Goal: Task Accomplishment & Management: Manage account settings

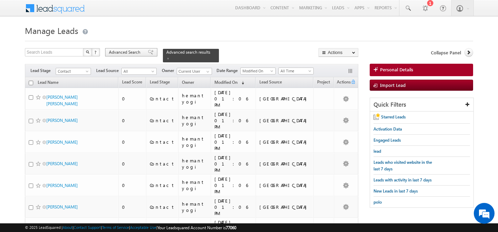
click at [131, 53] on span "Advanced Search" at bounding box center [126, 52] width 34 height 6
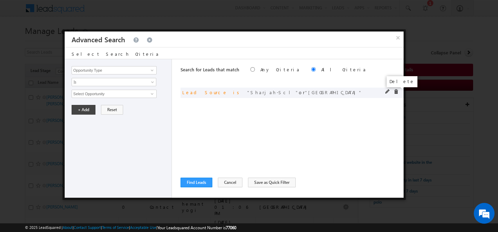
click at [395, 90] on span at bounding box center [396, 91] width 5 height 5
click at [108, 71] on input "Opportunity Type" at bounding box center [114, 70] width 85 height 8
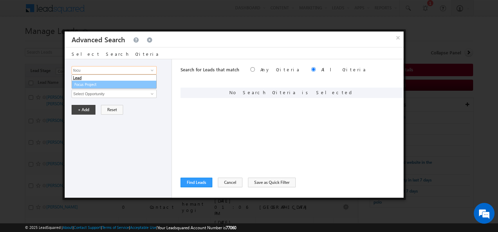
click at [94, 83] on link "Focus Project" at bounding box center [114, 85] width 85 height 8
type input "Focus Project"
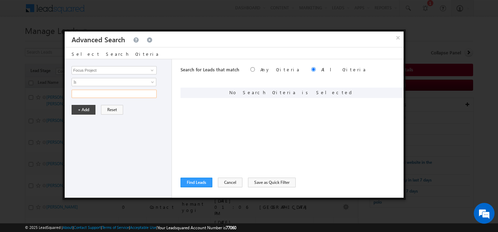
click at [91, 93] on input "text" at bounding box center [114, 94] width 85 height 8
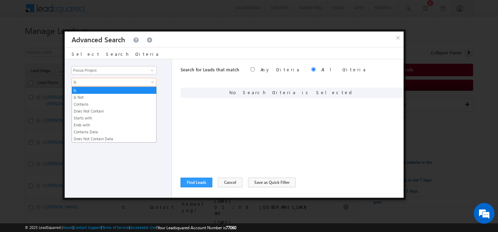
click at [92, 83] on span "Is" at bounding box center [109, 82] width 75 height 6
click at [91, 102] on link "Contains" at bounding box center [114, 104] width 84 height 6
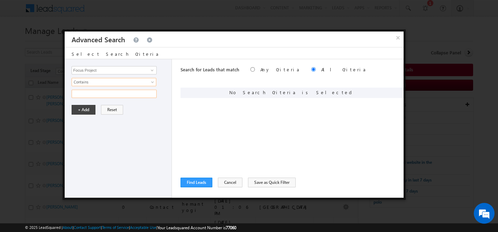
click at [91, 94] on input "text" at bounding box center [114, 94] width 85 height 8
type input "p"
click at [96, 96] on input "text" at bounding box center [114, 94] width 85 height 8
type input "[PERSON_NAME]"
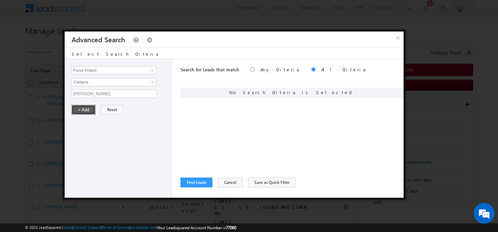
click at [86, 111] on button "+ Add" at bounding box center [84, 110] width 24 height 10
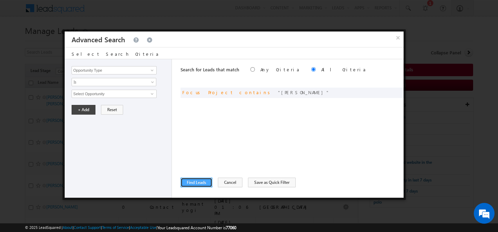
click at [197, 183] on button "Find Leads" at bounding box center [197, 182] width 32 height 10
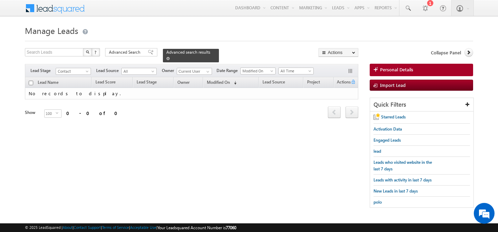
click at [170, 57] on span at bounding box center [167, 58] width 3 height 3
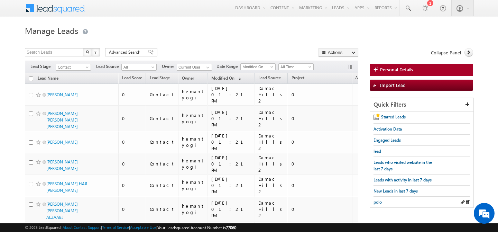
click at [392, 199] on div "polo" at bounding box center [422, 202] width 97 height 11
click at [461, 200] on span at bounding box center [462, 202] width 5 height 5
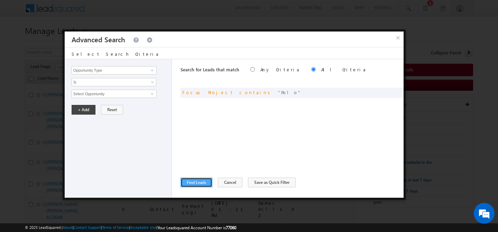
click at [191, 178] on button "Find Leads" at bounding box center [197, 182] width 32 height 10
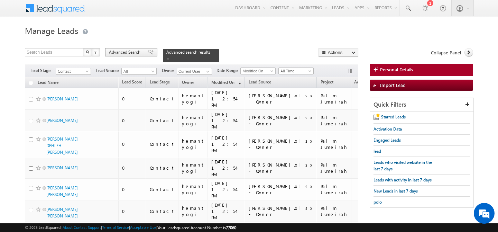
click at [122, 55] on span "Advanced Search" at bounding box center [126, 52] width 34 height 6
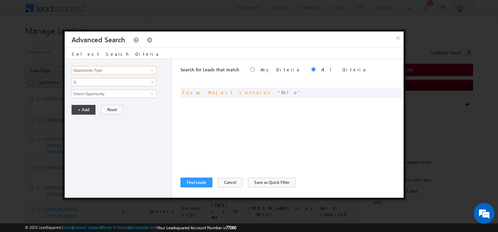
click at [108, 72] on input "Opportunity Type" at bounding box center [114, 70] width 85 height 8
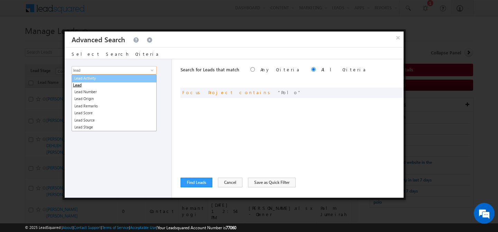
click at [109, 79] on link "Lead Activity" at bounding box center [114, 78] width 85 height 8
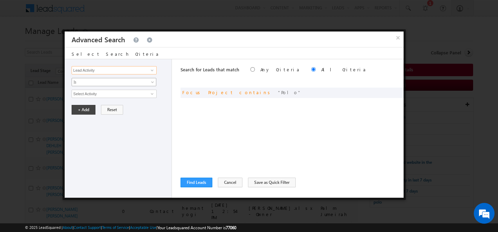
type input "Lead Activity"
click at [104, 84] on span "Is" at bounding box center [109, 82] width 75 height 6
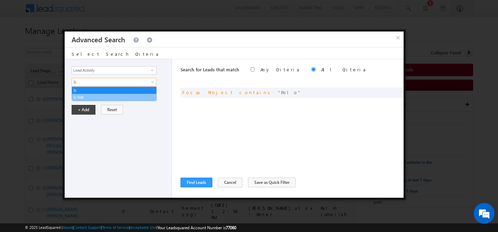
click at [97, 97] on link "Is Not" at bounding box center [114, 97] width 84 height 6
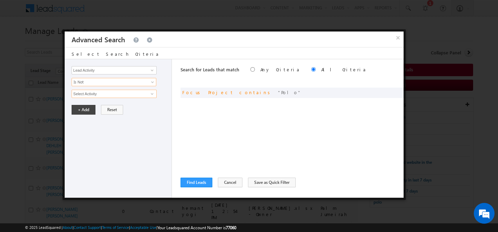
click at [99, 95] on input "Select Activity" at bounding box center [114, 94] width 85 height 8
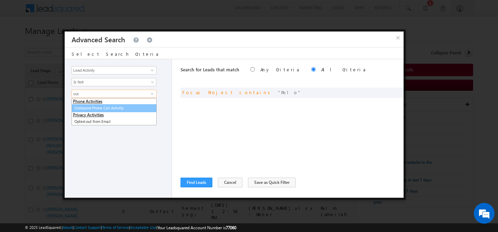
click at [107, 109] on link "Outbound Phone Call Activity" at bounding box center [114, 108] width 85 height 8
type input "Outbound Phone Call Activity"
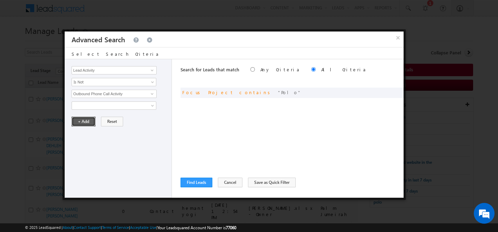
click at [91, 121] on button "+ Add" at bounding box center [84, 122] width 24 height 10
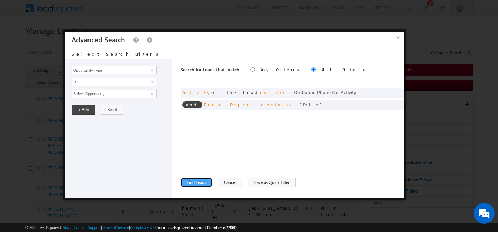
click at [202, 185] on button "Find Leads" at bounding box center [197, 182] width 32 height 10
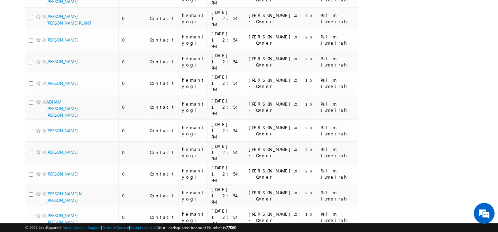
scroll to position [1652, 0]
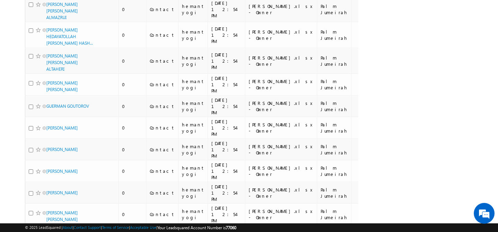
scroll to position [0, 0]
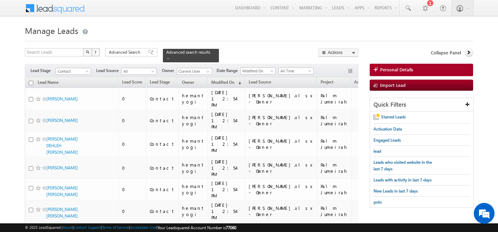
click at [29, 81] on input "checkbox" at bounding box center [31, 83] width 4 height 4
checkbox input "true"
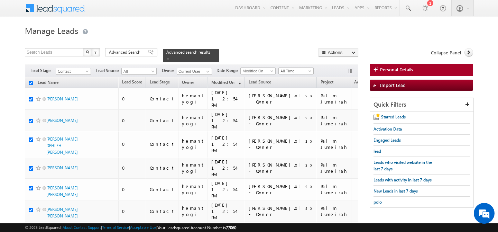
checkbox input "true"
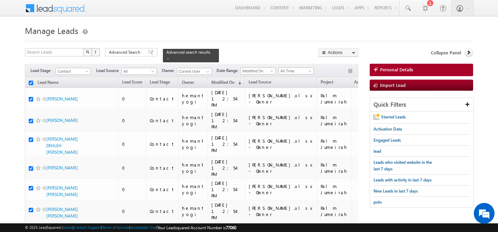
checkbox input "true"
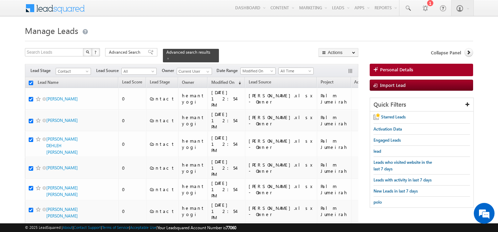
checkbox input "true"
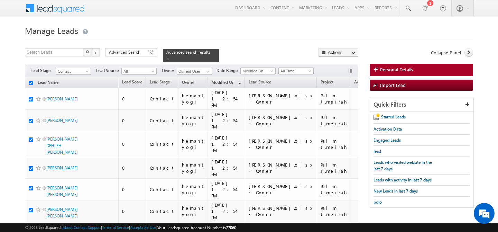
checkbox input "true"
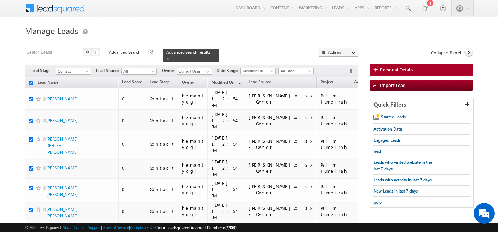
checkbox input "true"
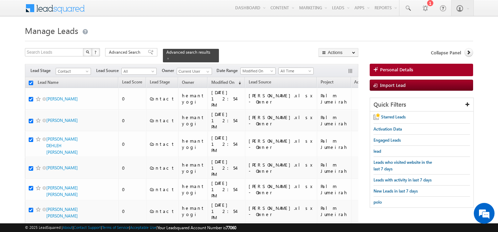
checkbox input "true"
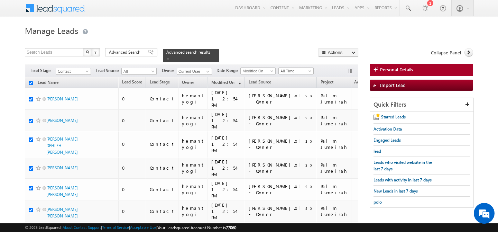
checkbox input "true"
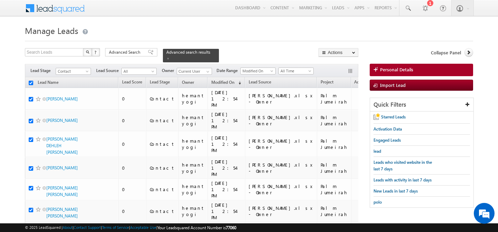
checkbox input "true"
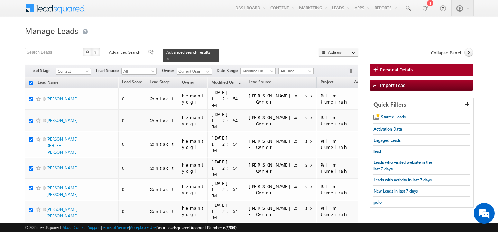
checkbox input "true"
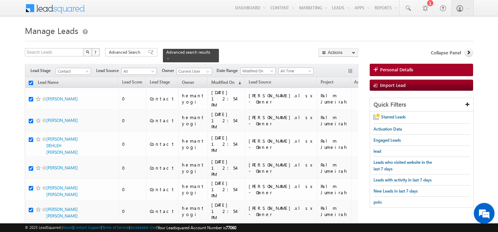
checkbox input "true"
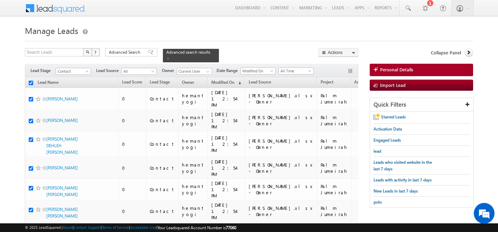
checkbox input "true"
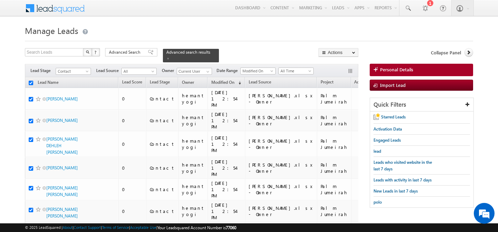
checkbox input "true"
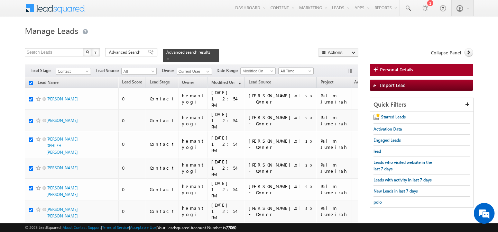
checkbox input "true"
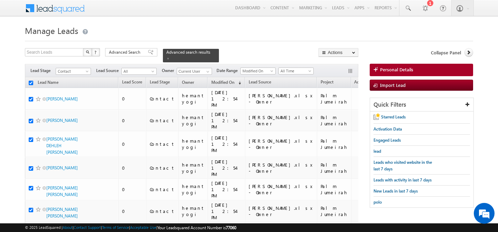
checkbox input "true"
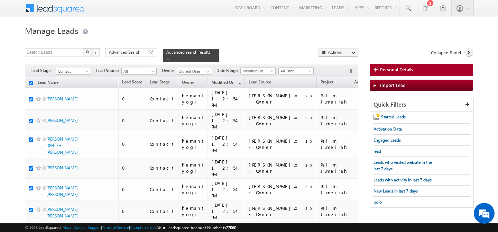
checkbox input "true"
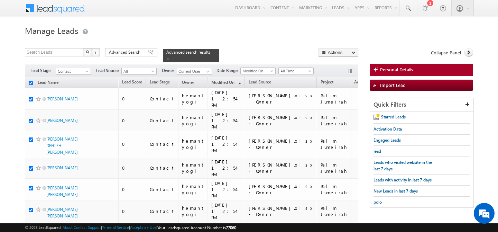
checkbox input "true"
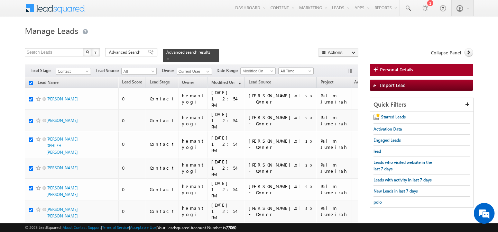
checkbox input "true"
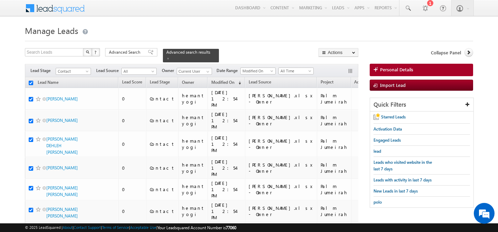
checkbox input "true"
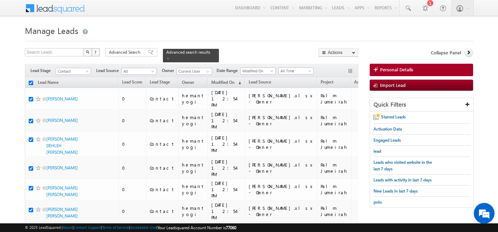
checkbox input "true"
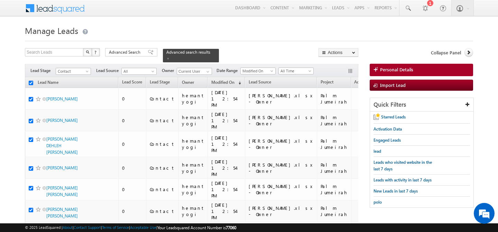
checkbox input "true"
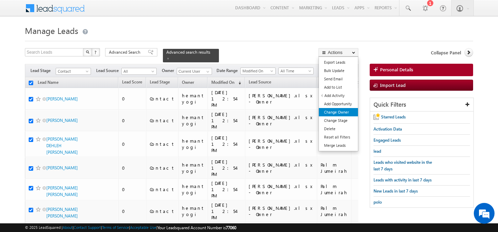
click at [342, 112] on link "Change Owner" at bounding box center [338, 112] width 39 height 8
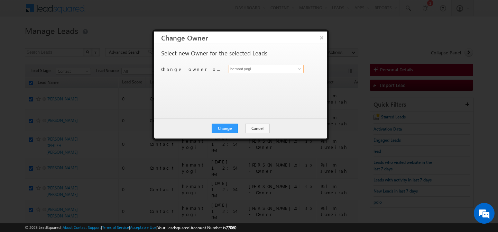
click at [272, 72] on input "hemant yogi" at bounding box center [266, 69] width 75 height 8
click at [258, 79] on link "[PERSON_NAME] [PERSON_NAME][EMAIL_ADDRESS][PERSON_NAME][DOMAIN_NAME]" at bounding box center [266, 79] width 75 height 13
type input "[PERSON_NAME]"
click at [257, 129] on button "Cancel" at bounding box center [257, 129] width 25 height 10
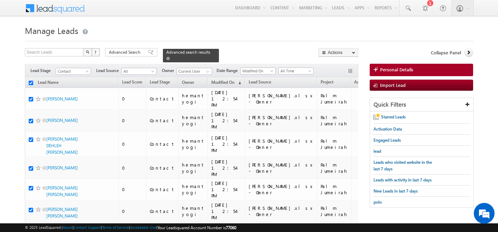
click at [170, 57] on span at bounding box center [167, 58] width 3 height 3
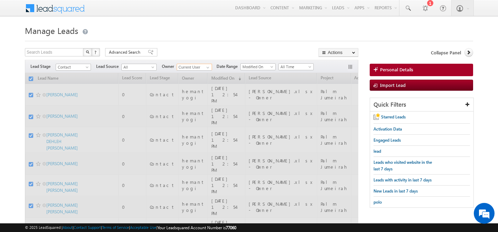
click at [202, 66] on input "Current User" at bounding box center [194, 67] width 35 height 7
click at [212, 66] on div "Filters Lead Stage Contact Contact Lead Source All All Owner Current User Curre…" at bounding box center [192, 66] width 334 height 13
checkbox input "false"
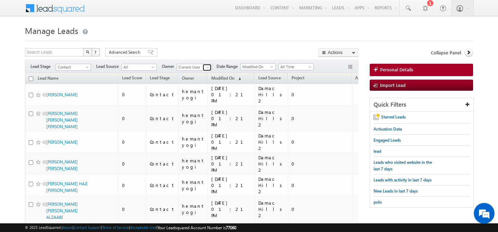
click at [207, 69] on span at bounding box center [208, 68] width 6 height 6
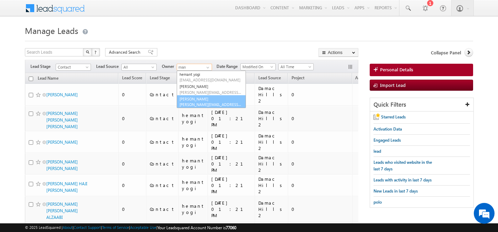
click at [197, 100] on link "[PERSON_NAME] [PERSON_NAME][EMAIL_ADDRESS][PERSON_NAME][DOMAIN_NAME]" at bounding box center [211, 101] width 69 height 13
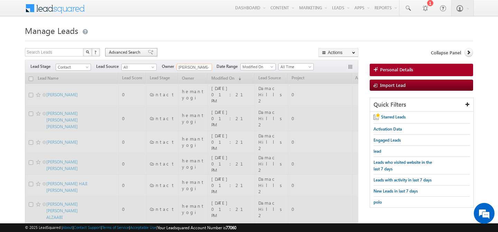
type input "[PERSON_NAME]"
click at [126, 52] on span "Advanced Search" at bounding box center [126, 52] width 34 height 6
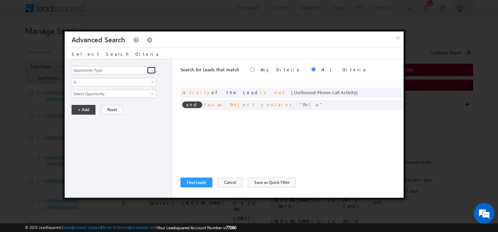
click at [152, 71] on span at bounding box center [152, 70] width 6 height 6
click at [395, 106] on span at bounding box center [396, 103] width 5 height 5
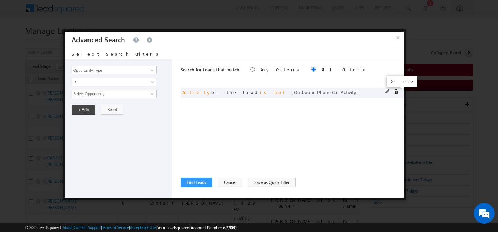
click at [395, 92] on span at bounding box center [396, 91] width 5 height 5
click at [153, 70] on span at bounding box center [152, 70] width 6 height 6
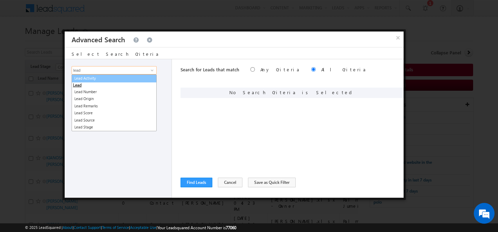
click at [120, 81] on link "Lead Activity" at bounding box center [114, 78] width 85 height 8
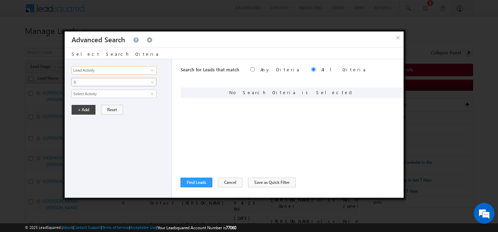
type input "Lead Activity"
click at [109, 83] on span "Is" at bounding box center [109, 82] width 75 height 6
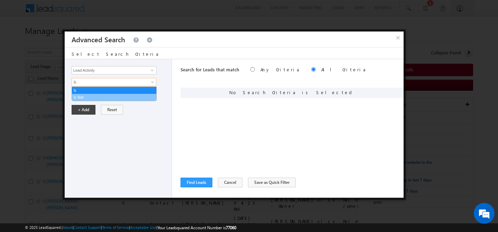
click at [101, 94] on link "Is Not" at bounding box center [114, 97] width 84 height 6
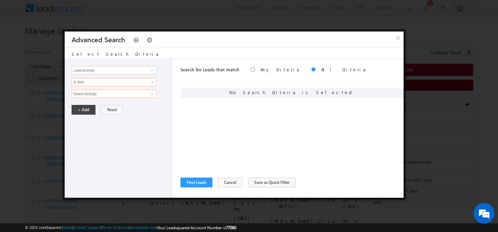
click at [99, 94] on input "Select Activity" at bounding box center [114, 94] width 85 height 8
click at [129, 95] on input "Select Activity" at bounding box center [114, 94] width 85 height 8
click at [154, 95] on span at bounding box center [152, 94] width 6 height 6
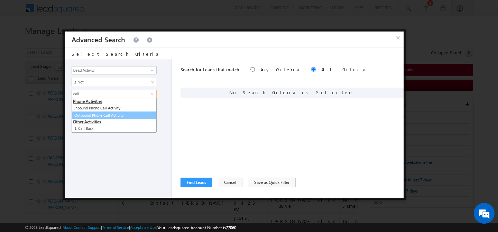
click at [110, 116] on link "Outbound Phone Call Activity" at bounding box center [114, 115] width 85 height 8
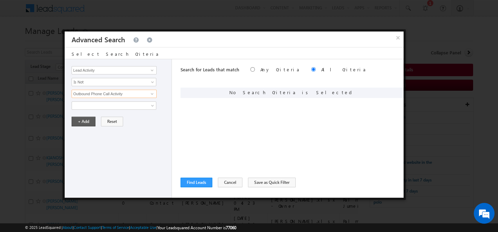
type input "Outbound Phone Call Activity"
click at [88, 122] on button "+ Add" at bounding box center [84, 122] width 24 height 10
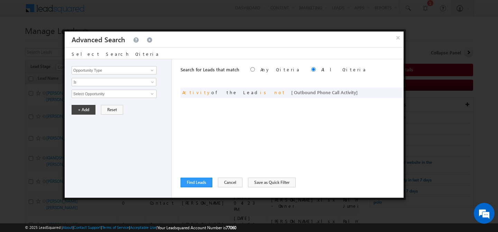
click at [274, 128] on div "Search for Leads that match Any Criteria All Criteria Note that the current tri…" at bounding box center [292, 128] width 223 height 138
click at [197, 184] on button "Find Leads" at bounding box center [197, 182] width 32 height 10
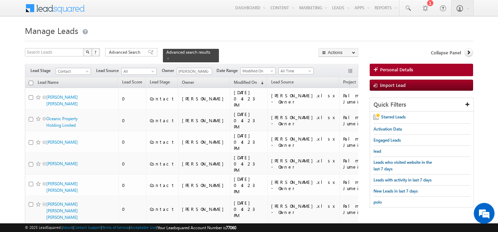
click at [31, 81] on input "checkbox" at bounding box center [31, 83] width 4 height 4
checkbox input "true"
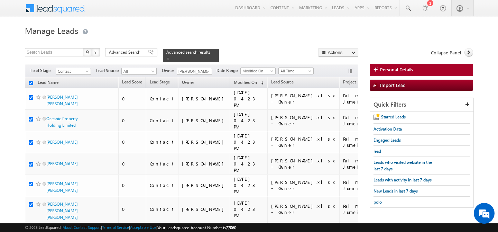
checkbox input "true"
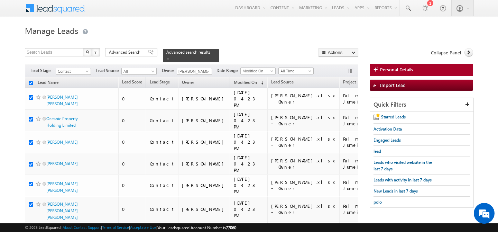
checkbox input "true"
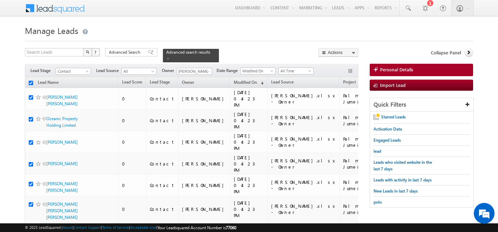
checkbox input "true"
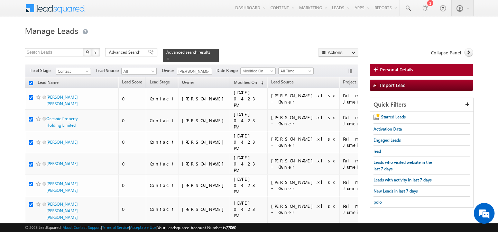
checkbox input "true"
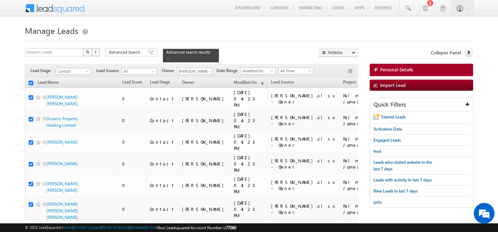
checkbox input "true"
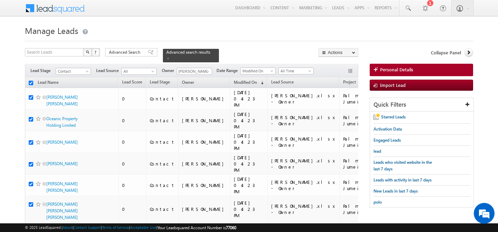
checkbox input "true"
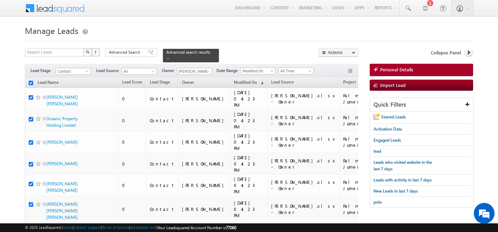
checkbox input "true"
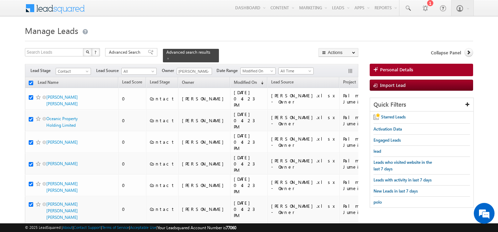
checkbox input "true"
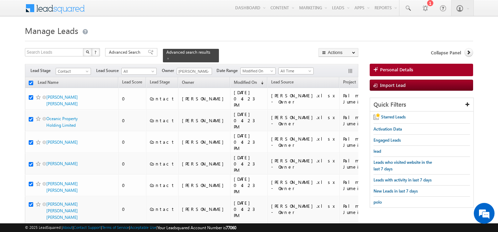
checkbox input "true"
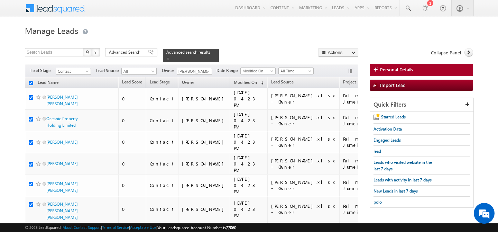
checkbox input "true"
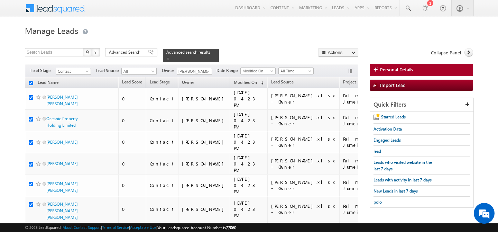
checkbox input "true"
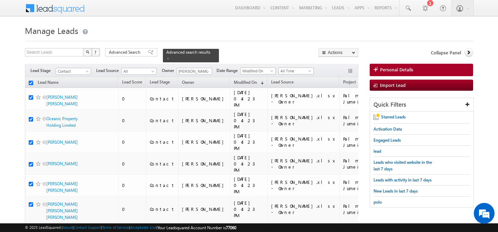
checkbox input "true"
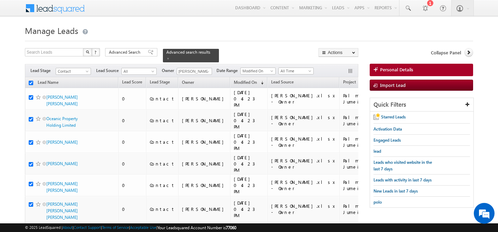
checkbox input "true"
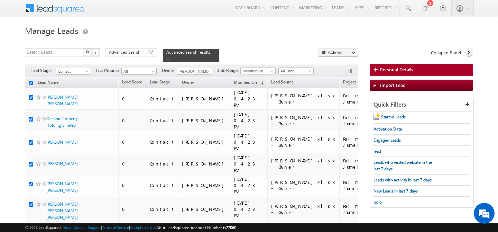
checkbox input "true"
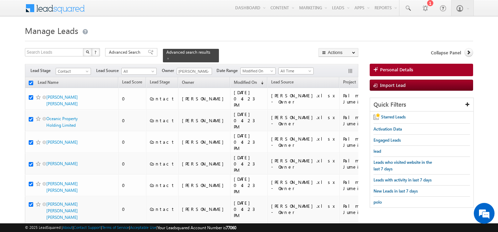
checkbox input "true"
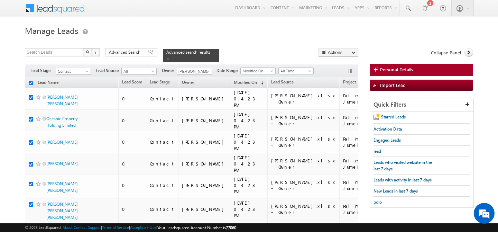
checkbox input "true"
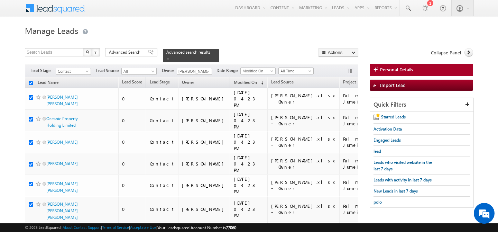
checkbox input "true"
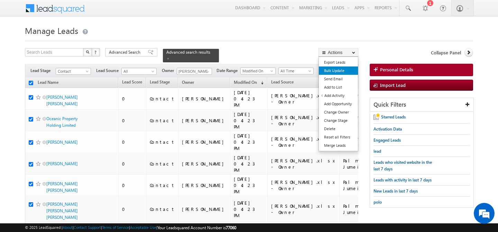
click at [337, 72] on link "Bulk Update" at bounding box center [338, 70] width 39 height 8
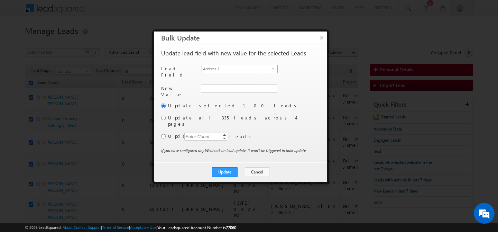
click at [267, 70] on span "Address 1" at bounding box center [237, 69] width 70 height 8
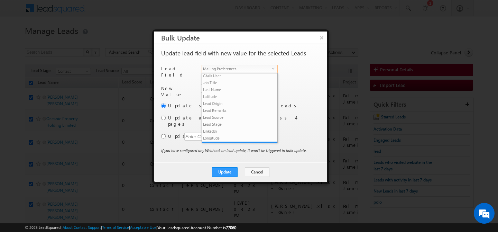
scroll to position [236, 0]
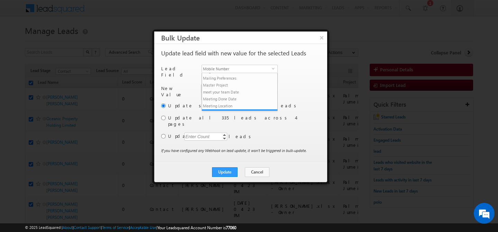
click at [195, 78] on div "Lead Field Mobile Number select Mobile" at bounding box center [240, 73] width 158 height 16
click at [240, 71] on span "Mobile Number" at bounding box center [237, 69] width 70 height 8
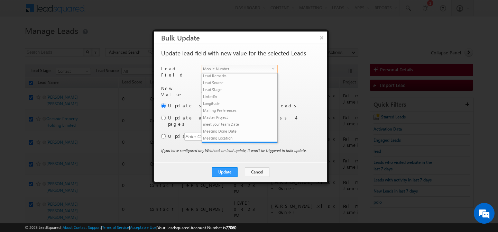
click at [299, 84] on div "New Value Mobile Number +971" at bounding box center [240, 93] width 158 height 18
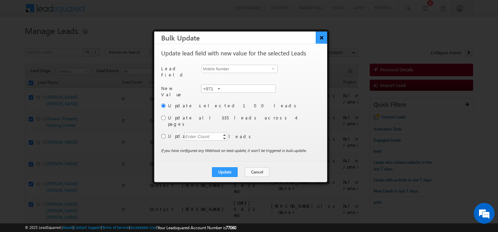
click at [321, 40] on button "×" at bounding box center [321, 37] width 11 height 12
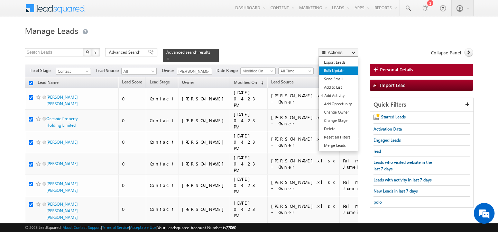
click at [338, 70] on link "Bulk Update" at bounding box center [338, 70] width 39 height 8
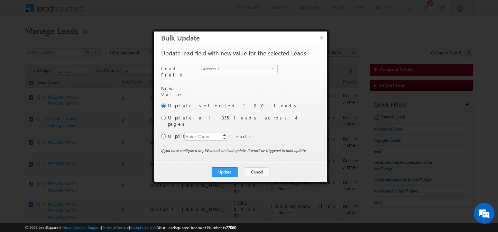
click at [226, 71] on span "Address 1" at bounding box center [237, 69] width 70 height 8
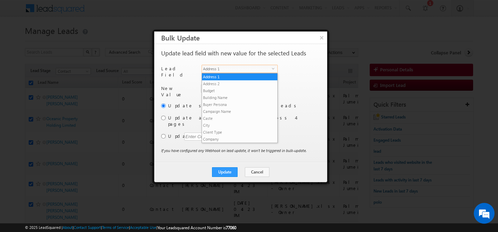
scroll to position [263, 0]
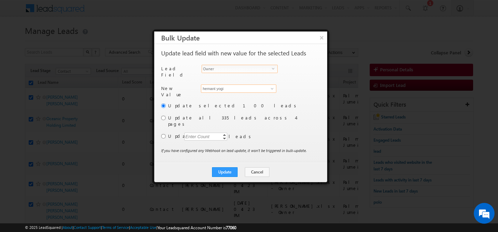
click at [222, 85] on input "hemant yogi" at bounding box center [238, 88] width 75 height 8
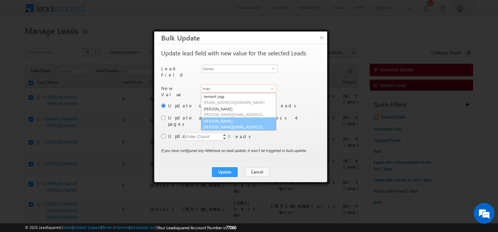
click at [237, 119] on link "[PERSON_NAME] [PERSON_NAME][EMAIL_ADDRESS][PERSON_NAME][DOMAIN_NAME]" at bounding box center [238, 123] width 75 height 13
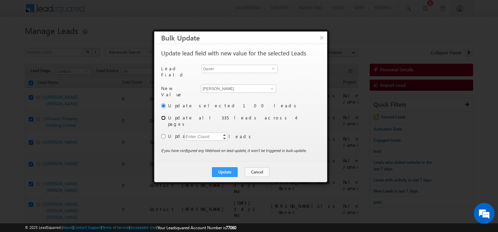
click at [161, 116] on input "radio" at bounding box center [163, 118] width 4 height 4
click at [232, 167] on button "Update" at bounding box center [225, 172] width 26 height 10
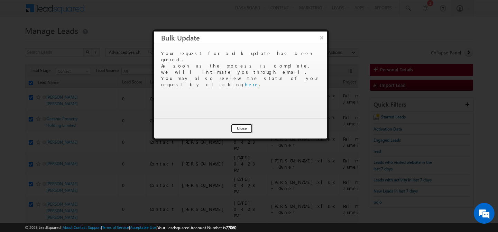
click at [233, 128] on button "Close" at bounding box center [242, 129] width 22 height 10
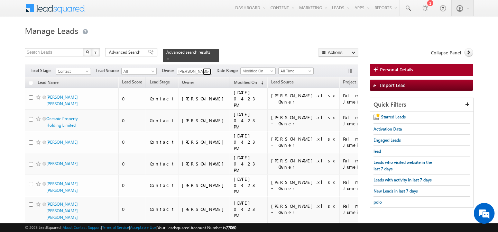
click at [207, 69] on span at bounding box center [208, 72] width 6 height 6
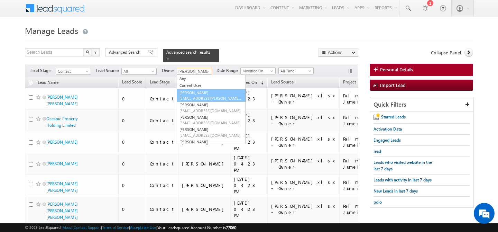
click at [198, 91] on link "[PERSON_NAME] [EMAIL_ADDRESS][PERSON_NAME][DOMAIN_NAME]" at bounding box center [211, 95] width 69 height 13
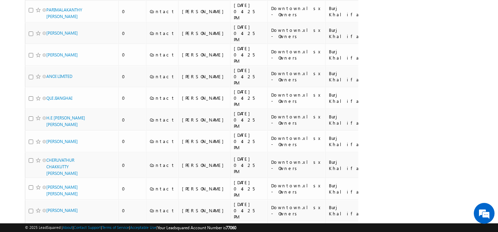
scroll to position [0, 0]
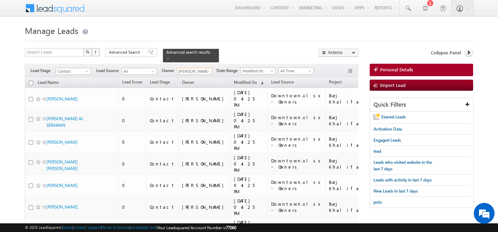
click at [31, 81] on input "checkbox" at bounding box center [31, 83] width 4 height 4
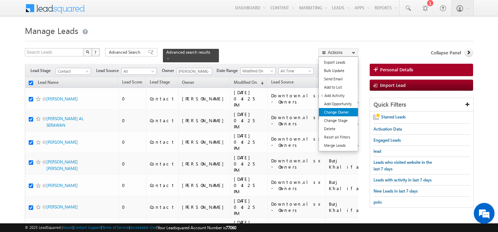
click at [345, 111] on link "Change Owner" at bounding box center [338, 112] width 39 height 8
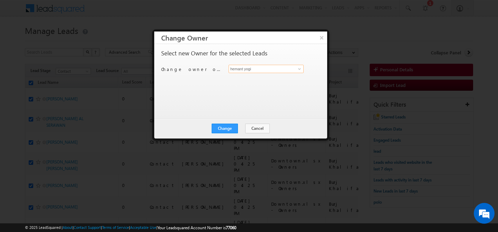
click at [273, 69] on input "hemant yogi" at bounding box center [266, 69] width 75 height 8
click at [251, 81] on span "[EMAIL_ADDRESS][DOMAIN_NAME]" at bounding box center [262, 82] width 62 height 5
click at [221, 128] on button "Change" at bounding box center [225, 129] width 26 height 10
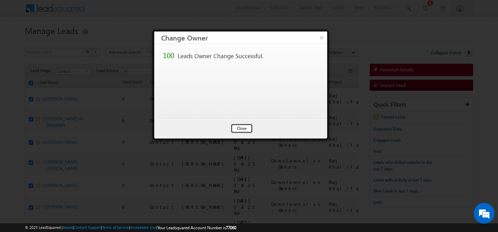
click at [243, 127] on button "Close" at bounding box center [242, 129] width 22 height 10
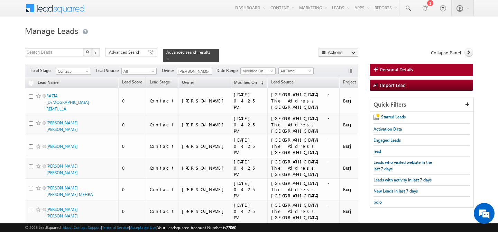
click at [31, 81] on input "checkbox" at bounding box center [31, 83] width 4 height 4
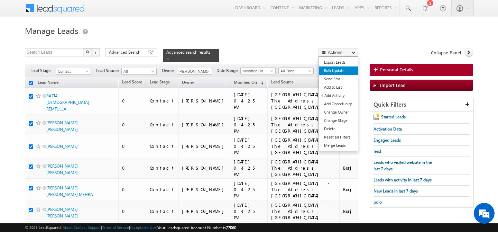
click at [345, 71] on link "Bulk Update" at bounding box center [338, 70] width 39 height 8
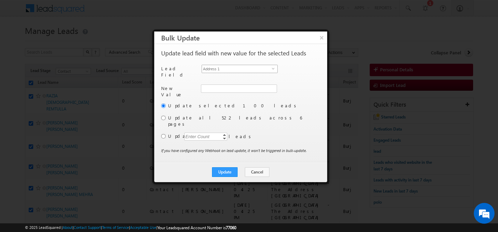
click at [272, 67] on span "Address 1" at bounding box center [237, 69] width 70 height 8
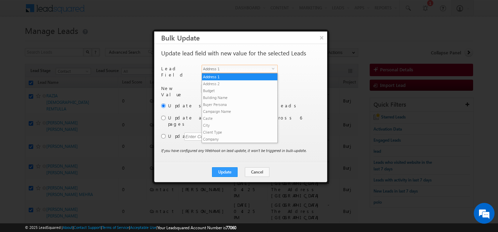
scroll to position [263, 0]
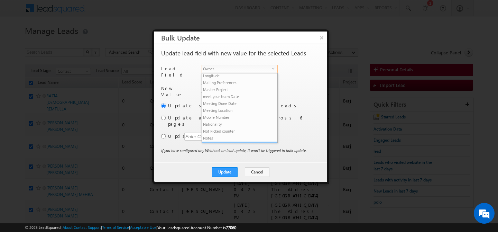
click at [226, 142] on li "Owner" at bounding box center [239, 145] width 75 height 7
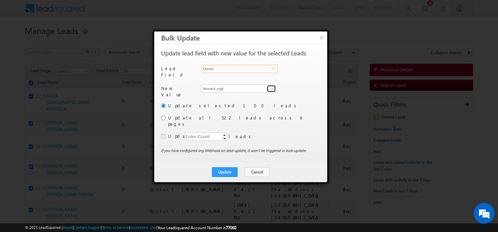
click at [270, 86] on span at bounding box center [273, 89] width 6 height 6
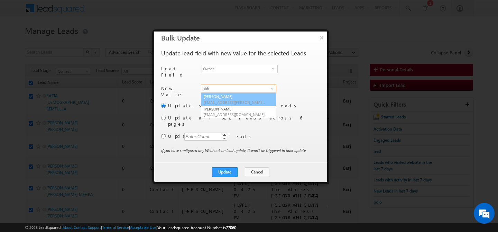
click at [252, 93] on link "[PERSON_NAME] [EMAIL_ADDRESS][PERSON_NAME][DOMAIN_NAME]" at bounding box center [238, 99] width 75 height 13
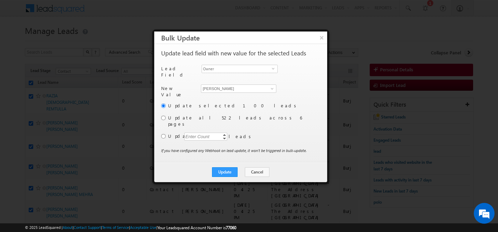
click at [168, 116] on label "Update all 522 leads across 6 pages" at bounding box center [243, 121] width 151 height 12
click at [164, 116] on input "radio" at bounding box center [163, 118] width 4 height 4
click at [220, 167] on button "Update" at bounding box center [225, 172] width 26 height 10
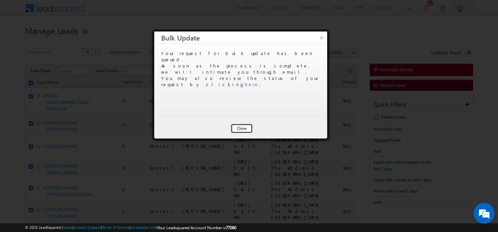
click at [242, 129] on button "Close" at bounding box center [242, 129] width 22 height 10
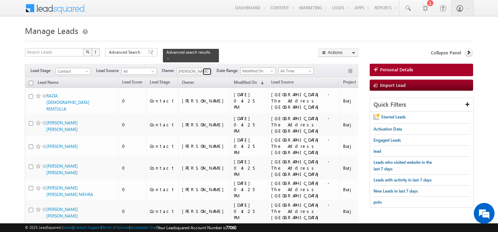
click at [208, 69] on span at bounding box center [208, 72] width 6 height 6
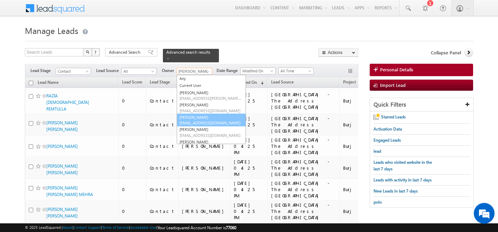
click at [206, 113] on link "[PERSON_NAME] [PERSON_NAME][EMAIL_ADDRESS][DOMAIN_NAME]" at bounding box center [211, 119] width 69 height 13
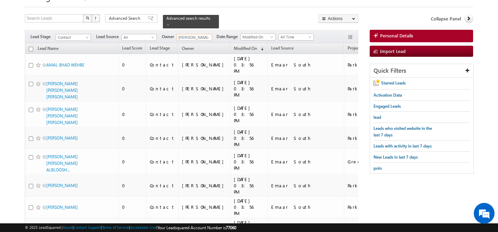
scroll to position [0, 0]
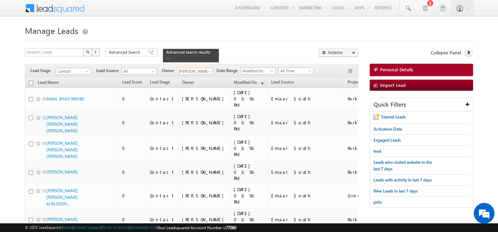
click at [32, 81] on input "checkbox" at bounding box center [31, 83] width 4 height 4
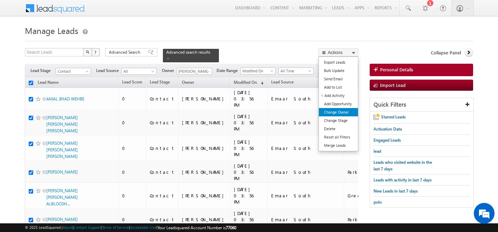
click at [344, 111] on link "Change Owner" at bounding box center [338, 112] width 39 height 8
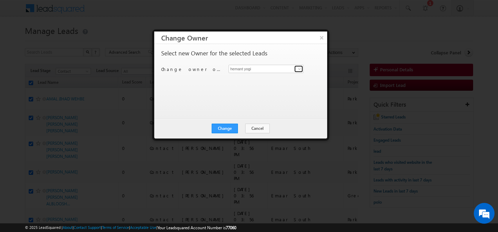
click at [298, 70] on span at bounding box center [300, 69] width 6 height 6
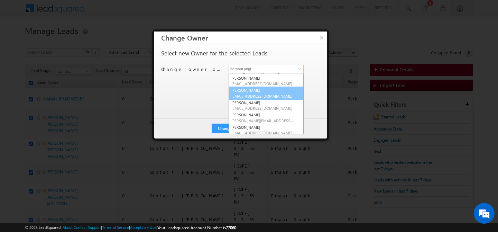
scroll to position [10, 0]
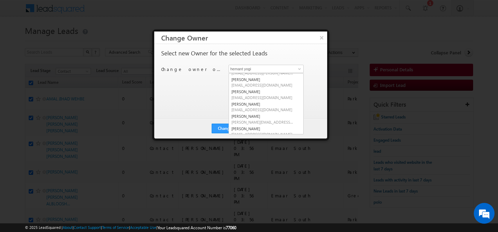
click at [346, 38] on div at bounding box center [249, 116] width 498 height 232
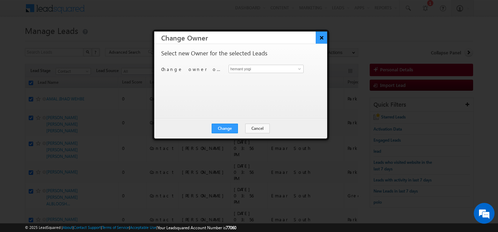
click at [323, 38] on button "×" at bounding box center [321, 37] width 11 height 12
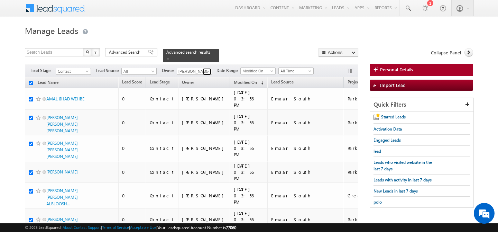
click at [207, 69] on span at bounding box center [208, 72] width 6 height 6
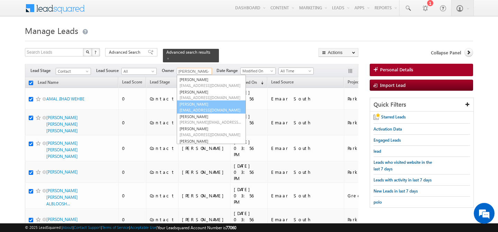
scroll to position [26, 0]
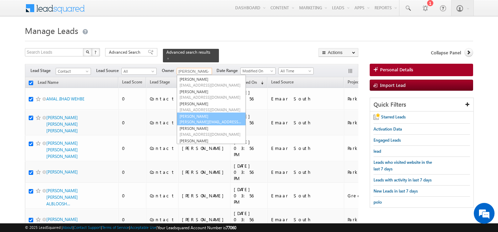
click at [203, 119] on span "[PERSON_NAME][EMAIL_ADDRESS][DOMAIN_NAME]" at bounding box center [211, 121] width 62 height 5
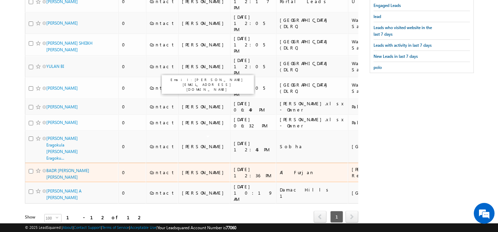
scroll to position [0, 0]
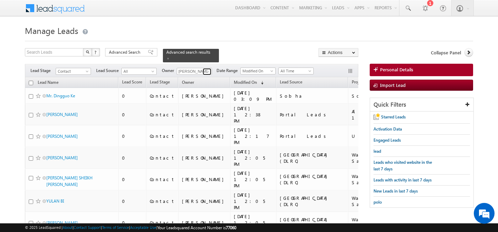
click at [209, 69] on span at bounding box center [208, 72] width 6 height 6
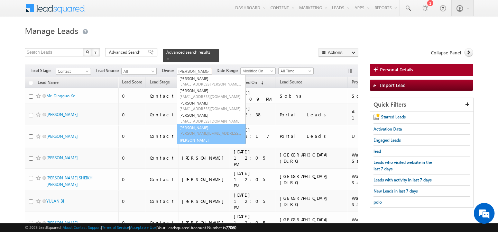
scroll to position [20, 0]
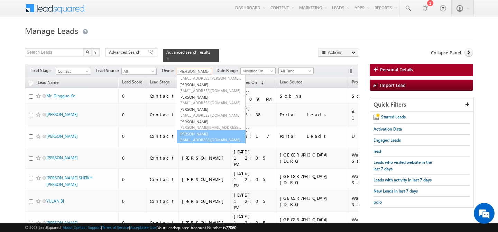
click at [197, 137] on span "[EMAIL_ADDRESS][DOMAIN_NAME]" at bounding box center [211, 139] width 62 height 5
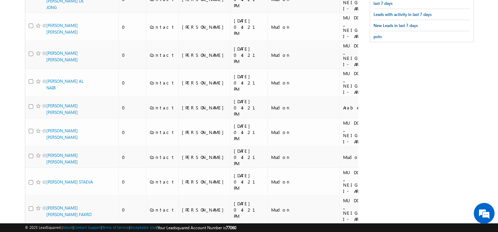
scroll to position [0, 0]
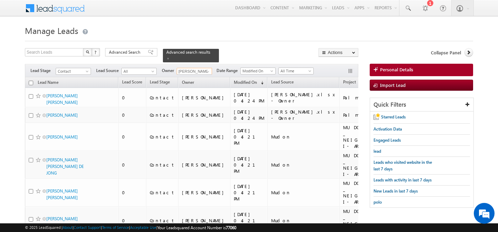
click at [30, 81] on input "checkbox" at bounding box center [31, 83] width 4 height 4
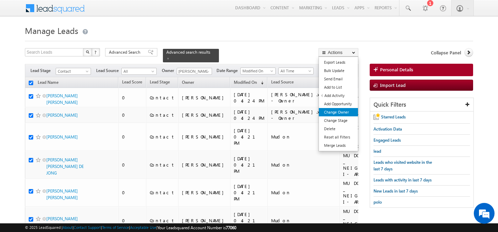
click at [340, 113] on link "Change Owner" at bounding box center [338, 112] width 39 height 8
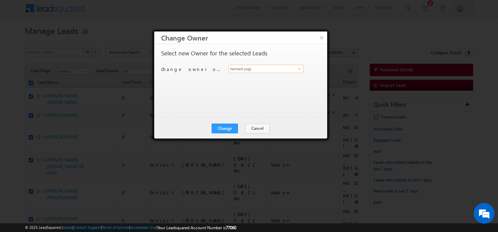
click at [281, 72] on input "hemant yogi" at bounding box center [266, 69] width 75 height 8
click at [298, 71] on span at bounding box center [300, 69] width 6 height 6
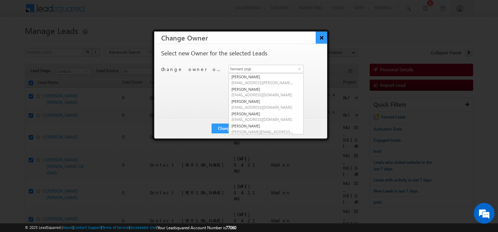
click at [326, 40] on button "×" at bounding box center [321, 37] width 11 height 12
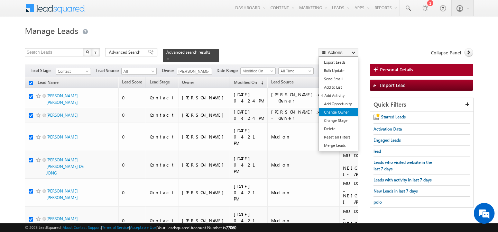
click at [338, 110] on link "Change Owner" at bounding box center [338, 112] width 39 height 8
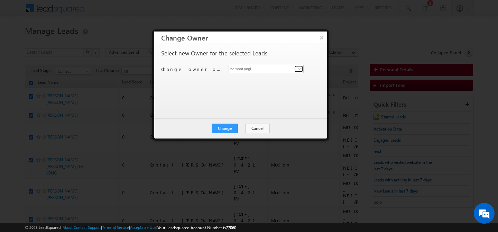
click at [300, 71] on span at bounding box center [300, 69] width 6 height 6
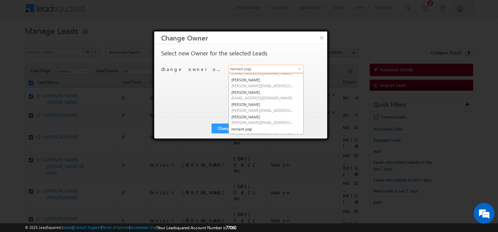
scroll to position [45, 0]
click at [253, 98] on span "[EMAIL_ADDRESS][DOMAIN_NAME]" at bounding box center [262, 98] width 62 height 5
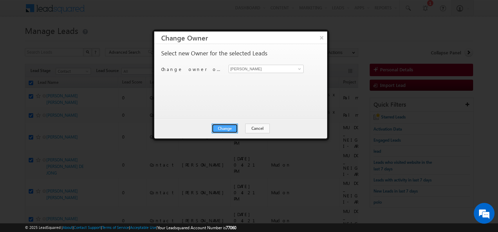
click at [219, 131] on button "Change" at bounding box center [225, 129] width 26 height 10
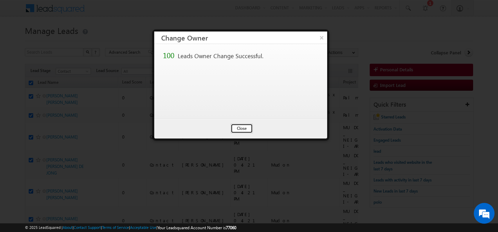
click at [241, 127] on button "Close" at bounding box center [242, 129] width 22 height 10
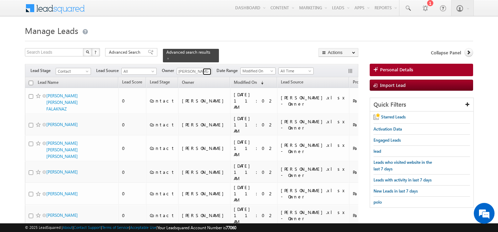
click at [210, 69] on span at bounding box center [208, 72] width 6 height 6
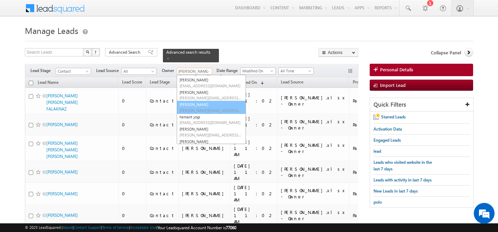
scroll to position [76, 0]
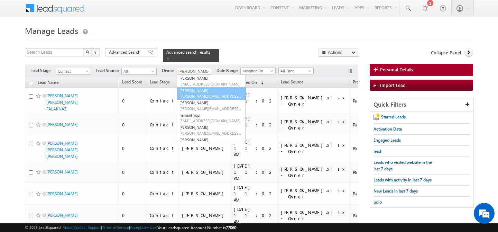
click at [207, 93] on span "[PERSON_NAME][EMAIL_ADDRESS][PERSON_NAME][DOMAIN_NAME]" at bounding box center [211, 95] width 62 height 5
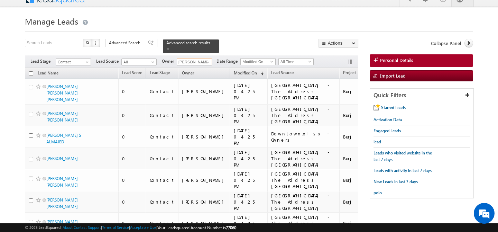
scroll to position [0, 0]
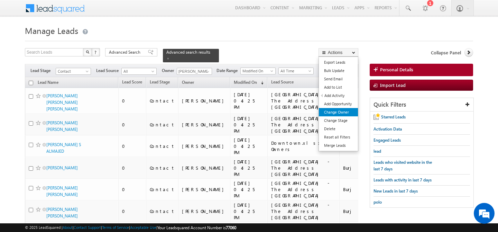
click at [335, 115] on link "Change Owner" at bounding box center [338, 112] width 39 height 8
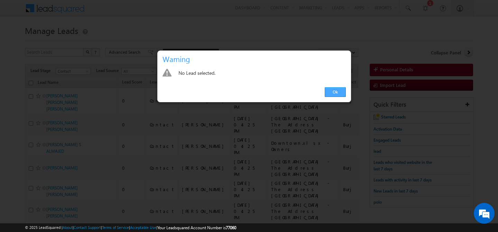
click at [331, 90] on link "Ok" at bounding box center [335, 92] width 21 height 10
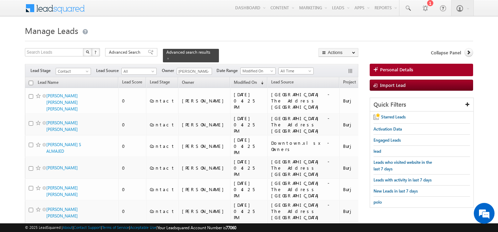
click at [33, 81] on input "checkbox" at bounding box center [31, 83] width 4 height 4
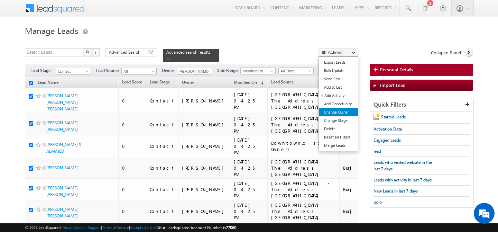
click at [341, 113] on link "Change Owner" at bounding box center [338, 112] width 39 height 8
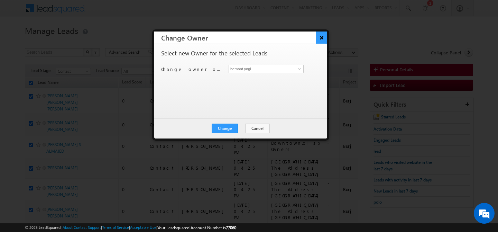
click at [323, 39] on button "×" at bounding box center [321, 37] width 11 height 12
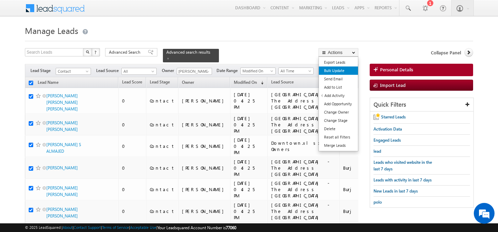
click at [341, 71] on link "Bulk Update" at bounding box center [338, 70] width 39 height 8
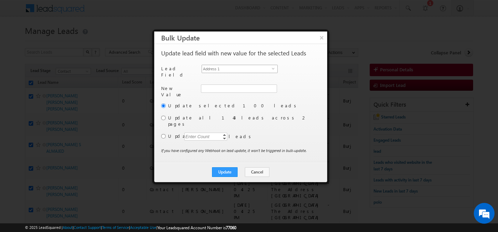
click at [272, 71] on span "select" at bounding box center [275, 71] width 6 height 12
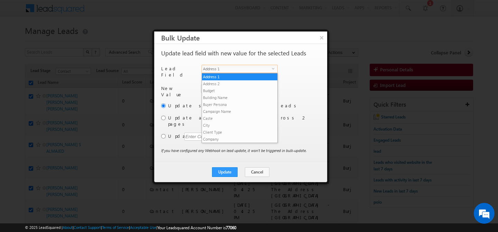
scroll to position [263, 0]
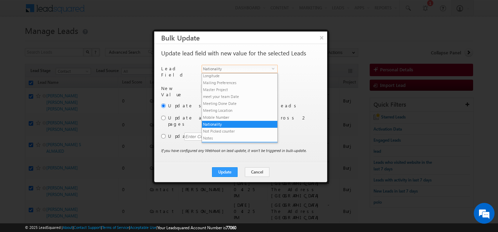
click at [223, 142] on li "Owner" at bounding box center [239, 145] width 75 height 7
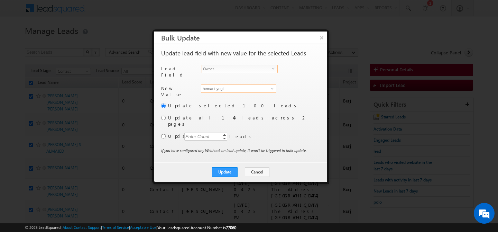
click at [240, 87] on input "hemant yogi" at bounding box center [238, 88] width 75 height 8
click at [237, 100] on span "[PERSON_NAME][EMAIL_ADDRESS][PERSON_NAME][DOMAIN_NAME]" at bounding box center [235, 102] width 62 height 5
click at [208, 117] on label "Update all 143 leads across 2 pages" at bounding box center [243, 121] width 151 height 12
click at [163, 116] on input "radio" at bounding box center [163, 118] width 4 height 4
click at [221, 167] on button "Update" at bounding box center [225, 172] width 26 height 10
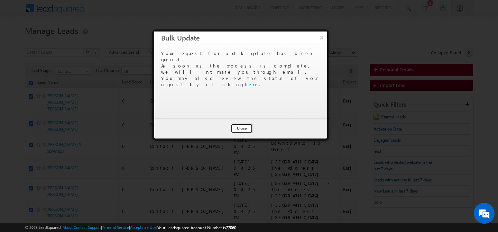
click at [247, 131] on button "Close" at bounding box center [242, 129] width 22 height 10
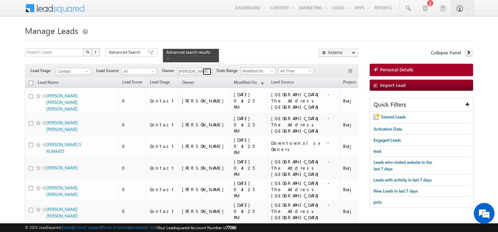
click at [211, 69] on span at bounding box center [208, 72] width 6 height 6
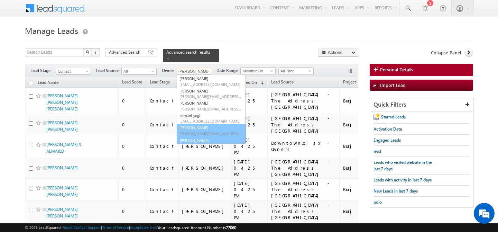
scroll to position [81, 0]
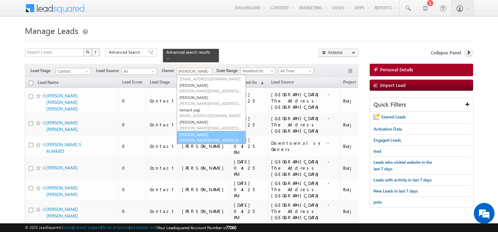
click at [197, 137] on span "[PERSON_NAME][EMAIL_ADDRESS][PERSON_NAME][DOMAIN_NAME]" at bounding box center [211, 139] width 62 height 5
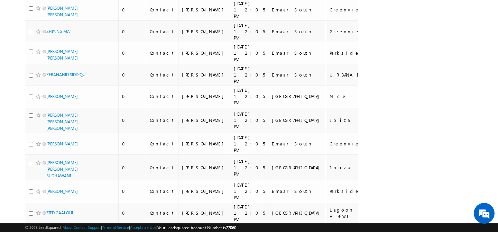
scroll to position [1813, 0]
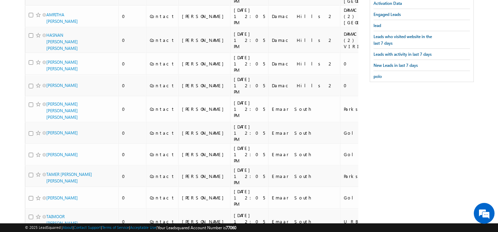
scroll to position [0, 0]
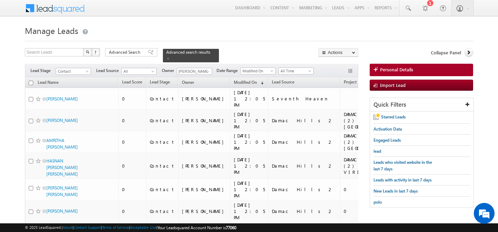
click at [33, 81] on input "checkbox" at bounding box center [31, 83] width 4 height 4
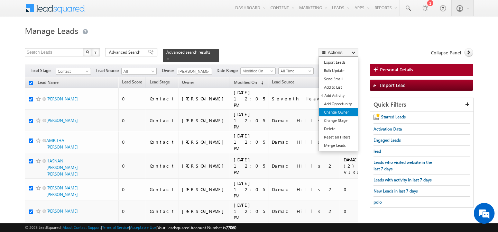
click at [344, 113] on link "Change Owner" at bounding box center [338, 112] width 39 height 8
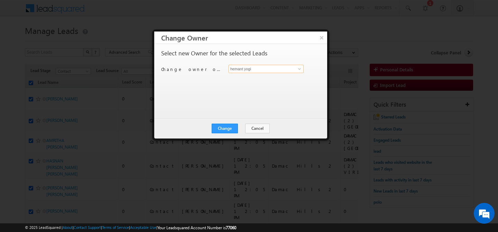
click at [279, 70] on input "hemant yogi" at bounding box center [266, 69] width 75 height 8
click at [253, 79] on link "[PERSON_NAME] [PERSON_NAME][EMAIL_ADDRESS][DOMAIN_NAME]" at bounding box center [266, 79] width 75 height 13
click at [270, 67] on input "[PERSON_NAME]" at bounding box center [266, 69] width 75 height 8
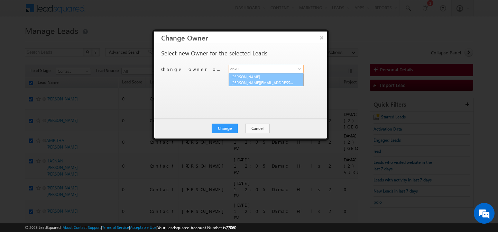
click at [241, 78] on link "[PERSON_NAME] [PERSON_NAME][EMAIL_ADDRESS][DOMAIN_NAME]" at bounding box center [266, 79] width 75 height 13
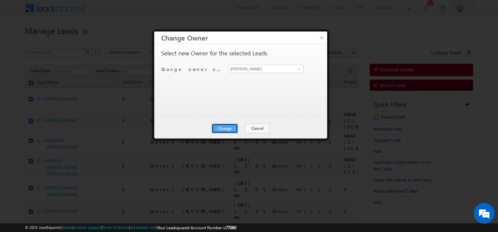
click at [223, 129] on button "Change" at bounding box center [225, 129] width 26 height 10
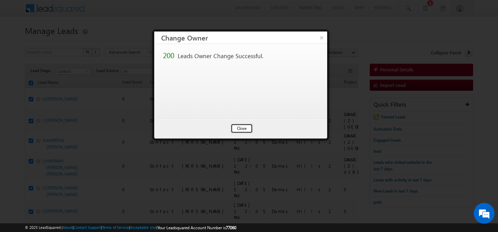
click at [242, 128] on button "Close" at bounding box center [242, 129] width 22 height 10
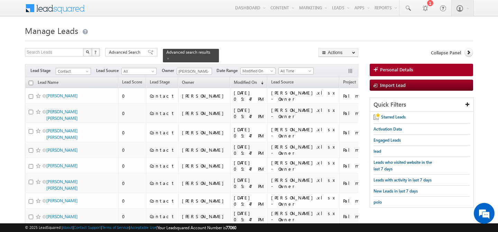
click at [31, 81] on input "checkbox" at bounding box center [31, 83] width 4 height 4
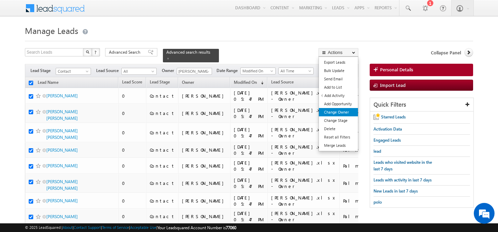
click at [343, 112] on link "Change Owner" at bounding box center [338, 112] width 39 height 8
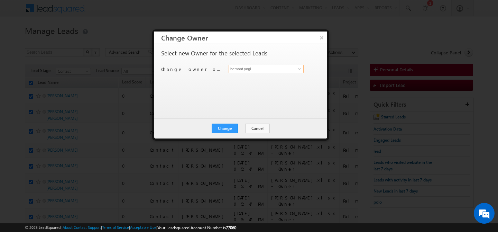
click at [272, 71] on input "hemant yogi" at bounding box center [266, 69] width 75 height 8
click at [254, 80] on span "[EMAIL_ADDRESS][DOMAIN_NAME]" at bounding box center [262, 82] width 62 height 5
click at [223, 132] on button "Change" at bounding box center [225, 129] width 26 height 10
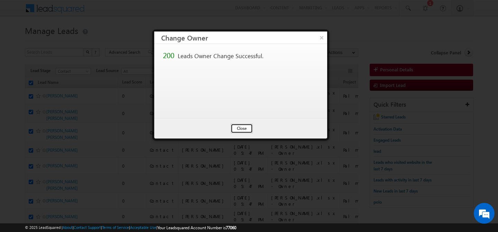
click at [240, 126] on button "Close" at bounding box center [242, 129] width 22 height 10
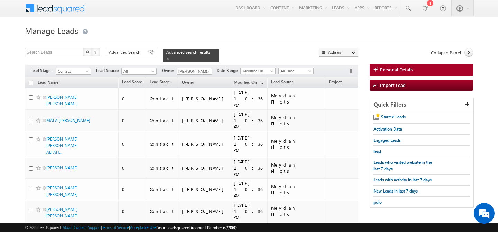
click at [32, 81] on input "checkbox" at bounding box center [31, 83] width 4 height 4
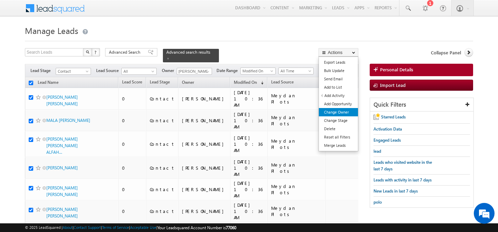
click at [332, 111] on link "Change Owner" at bounding box center [338, 112] width 39 height 8
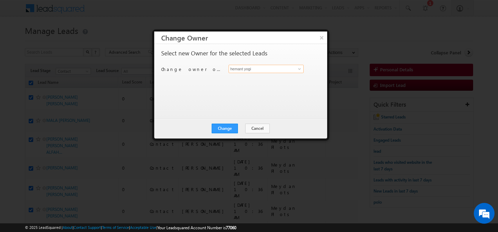
click at [293, 71] on input "hemant yogi" at bounding box center [266, 69] width 75 height 8
click at [291, 78] on link "[PERSON_NAME] [PERSON_NAME][EMAIL_ADDRESS][DOMAIN_NAME]" at bounding box center [266, 79] width 75 height 13
click at [219, 129] on button "Change" at bounding box center [225, 129] width 26 height 10
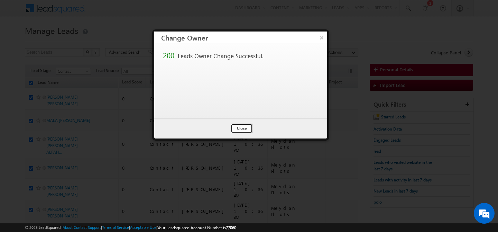
click at [238, 129] on button "Close" at bounding box center [242, 129] width 22 height 10
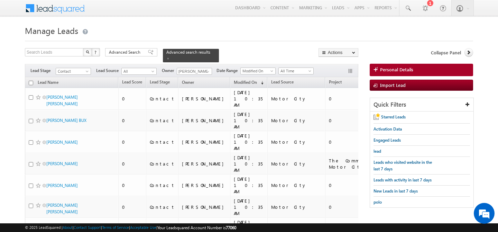
click at [33, 81] on input "checkbox" at bounding box center [31, 83] width 4 height 4
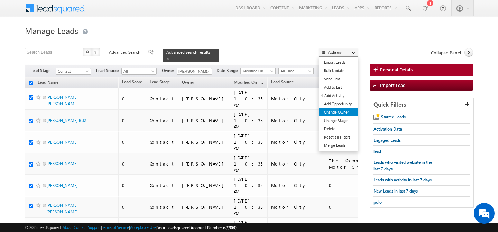
click at [340, 112] on link "Change Owner" at bounding box center [338, 112] width 39 height 8
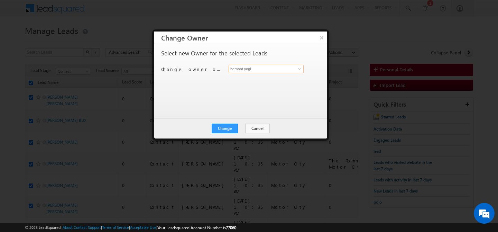
click at [276, 69] on input "hemant yogi" at bounding box center [266, 69] width 75 height 8
click at [262, 73] on ul "[PERSON_NAME] [PERSON_NAME][EMAIL_ADDRESS][DOMAIN_NAME]" at bounding box center [266, 79] width 75 height 13
click at [254, 78] on link "[PERSON_NAME] [PERSON_NAME][EMAIL_ADDRESS][DOMAIN_NAME]" at bounding box center [266, 79] width 75 height 13
click at [219, 129] on button "Change" at bounding box center [225, 129] width 26 height 10
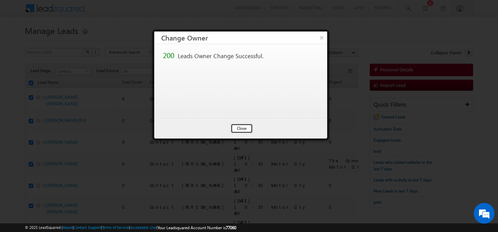
click at [242, 127] on button "Close" at bounding box center [242, 129] width 22 height 10
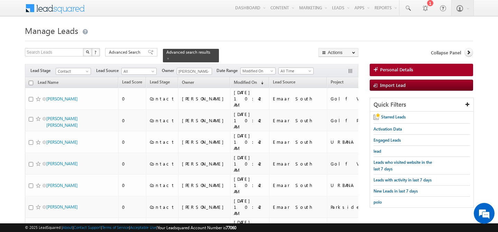
click at [31, 81] on input "checkbox" at bounding box center [31, 83] width 4 height 4
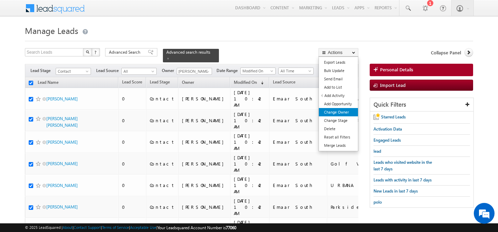
click at [338, 111] on link "Change Owner" at bounding box center [338, 112] width 39 height 8
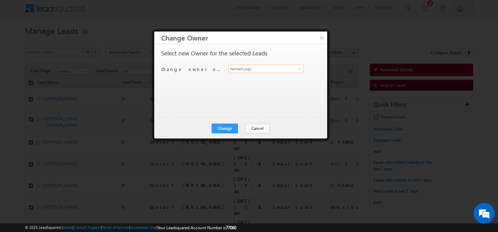
click at [282, 69] on input "hemant yogi" at bounding box center [266, 69] width 75 height 8
click at [251, 75] on link "[PERSON_NAME] [PERSON_NAME][EMAIL_ADDRESS][DOMAIN_NAME]" at bounding box center [266, 79] width 75 height 13
click at [224, 127] on button "Change" at bounding box center [225, 129] width 26 height 10
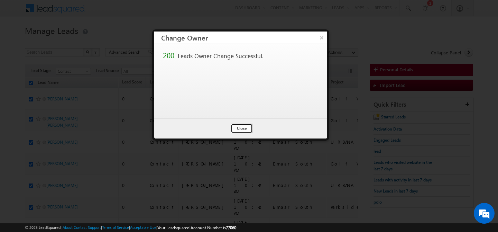
click at [244, 125] on button "Close" at bounding box center [242, 129] width 22 height 10
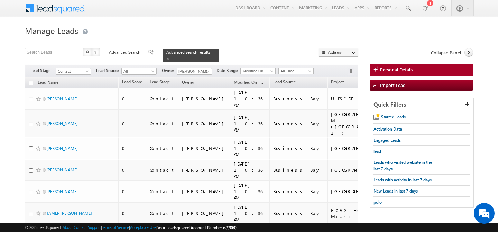
click at [31, 81] on input "checkbox" at bounding box center [31, 83] width 4 height 4
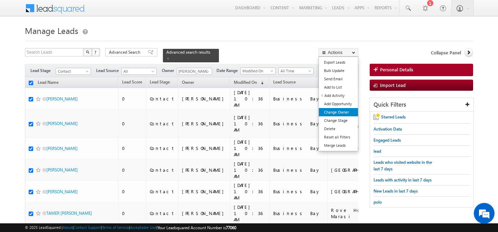
click at [341, 113] on link "Change Owner" at bounding box center [338, 112] width 39 height 8
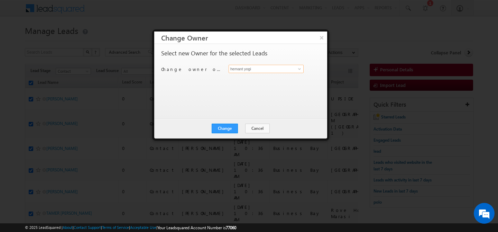
click at [275, 67] on input "hemant yogi" at bounding box center [266, 69] width 75 height 8
click at [256, 78] on link "[PERSON_NAME] [PERSON_NAME][EMAIL_ADDRESS][DOMAIN_NAME]" at bounding box center [266, 79] width 75 height 13
click at [230, 127] on button "Change" at bounding box center [225, 129] width 26 height 10
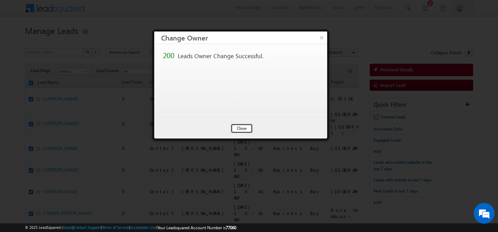
click at [243, 130] on button "Close" at bounding box center [242, 129] width 22 height 10
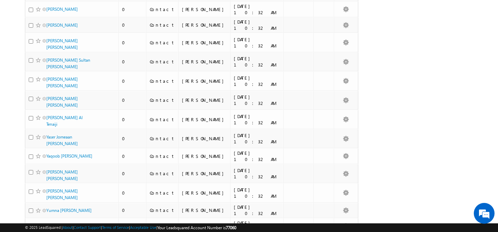
scroll to position [3330, 0]
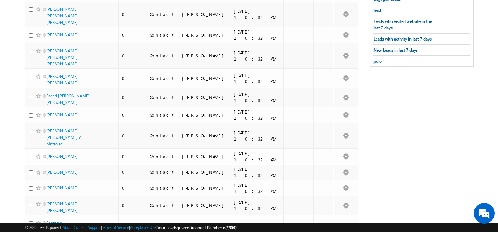
scroll to position [0, 0]
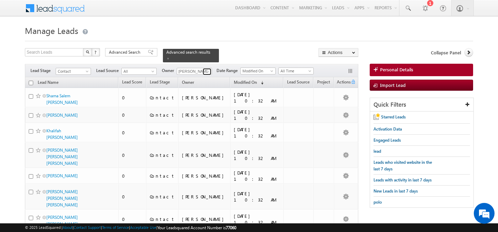
click at [210, 69] on span at bounding box center [208, 72] width 6 height 6
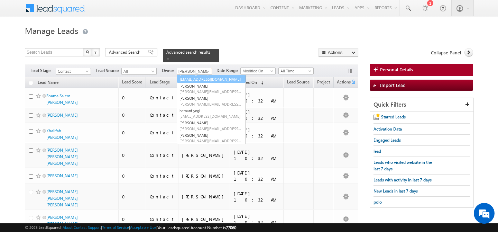
scroll to position [75, 0]
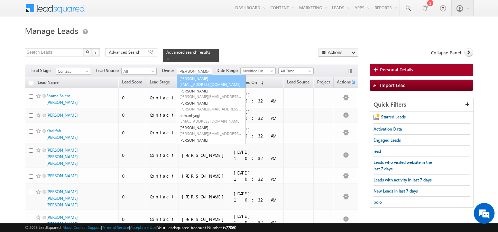
click at [200, 82] on span "[EMAIL_ADDRESS][DOMAIN_NAME]" at bounding box center [211, 84] width 62 height 5
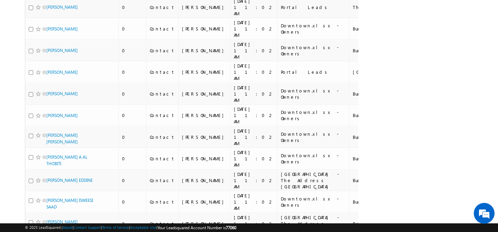
scroll to position [0, 0]
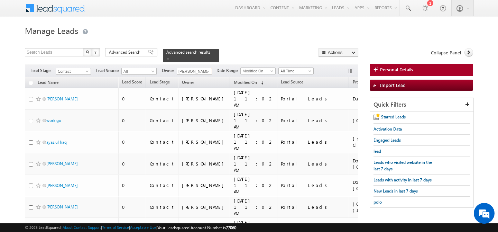
click at [31, 81] on input "checkbox" at bounding box center [31, 83] width 4 height 4
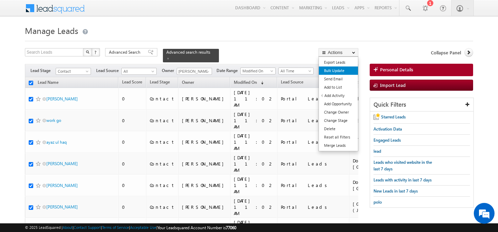
click at [344, 71] on link "Bulk Update" at bounding box center [338, 70] width 39 height 8
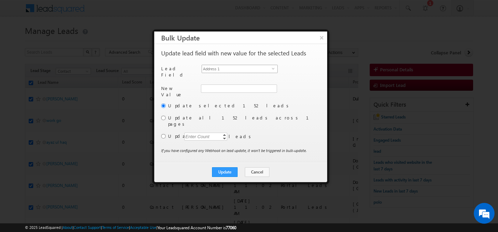
click at [260, 71] on span "Address 1" at bounding box center [237, 69] width 70 height 8
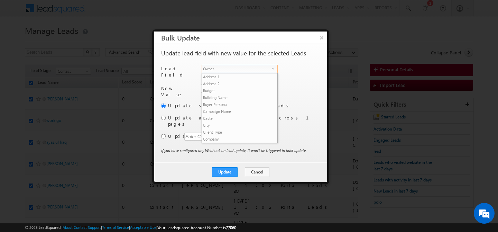
scroll to position [263, 0]
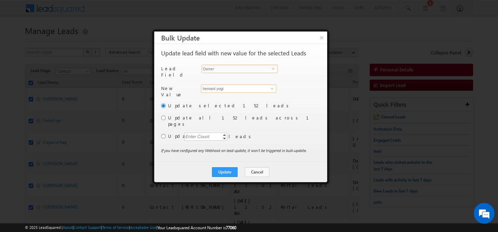
click at [237, 87] on input "hemant yogi" at bounding box center [238, 88] width 75 height 8
click at [214, 94] on link "[PERSON_NAME] [PERSON_NAME][EMAIL_ADDRESS][DOMAIN_NAME]" at bounding box center [238, 99] width 75 height 13
click at [189, 116] on label "Update all 152 leads across 1 pages" at bounding box center [243, 121] width 151 height 12
click at [165, 116] on input "radio" at bounding box center [163, 118] width 4 height 4
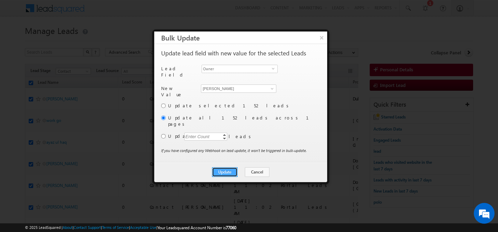
click at [220, 167] on button "Update" at bounding box center [225, 172] width 26 height 10
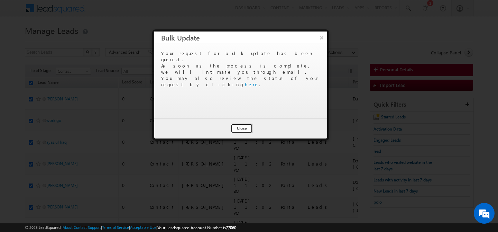
click at [237, 127] on button "Close" at bounding box center [242, 129] width 22 height 10
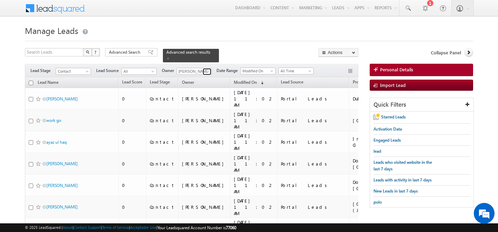
click at [207, 69] on span at bounding box center [208, 72] width 6 height 6
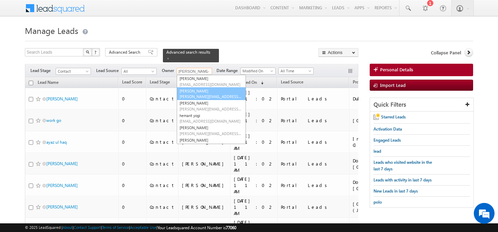
click at [201, 94] on span "[PERSON_NAME][EMAIL_ADDRESS][PERSON_NAME][DOMAIN_NAME]" at bounding box center [211, 96] width 62 height 5
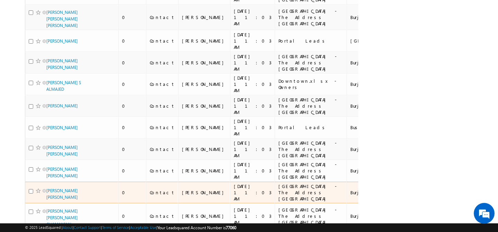
scroll to position [0, 0]
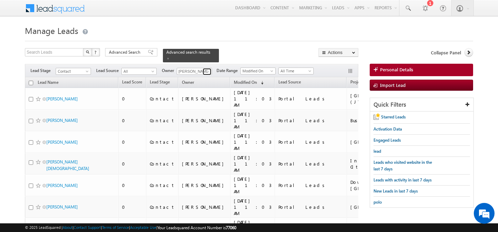
click at [208, 69] on span at bounding box center [208, 72] width 6 height 6
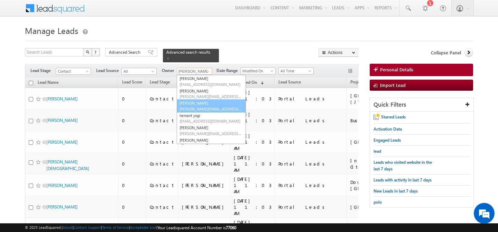
click at [205, 101] on link "[PERSON_NAME] [PERSON_NAME][EMAIL_ADDRESS][PERSON_NAME][DOMAIN_NAME]" at bounding box center [211, 105] width 69 height 13
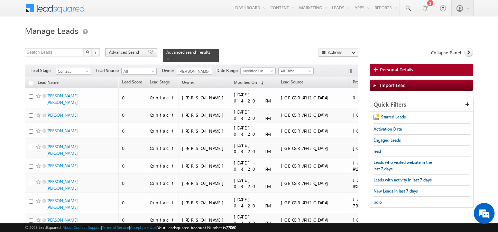
click at [132, 51] on span "Advanced Search" at bounding box center [126, 52] width 34 height 6
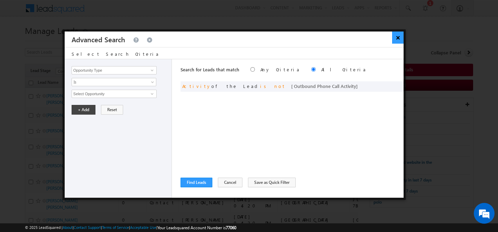
click at [400, 38] on button "×" at bounding box center [397, 37] width 11 height 12
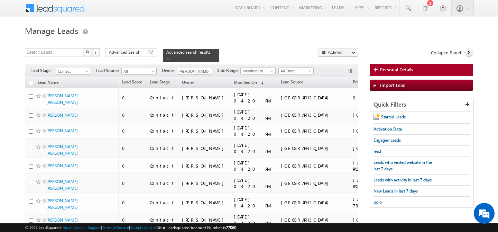
click at [31, 81] on input "checkbox" at bounding box center [31, 83] width 4 height 4
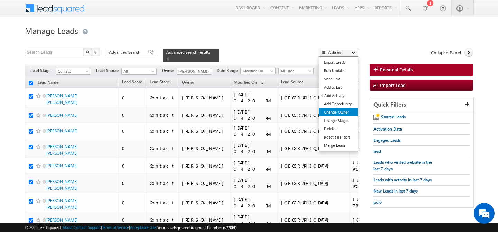
click at [341, 112] on link "Change Owner" at bounding box center [338, 112] width 39 height 8
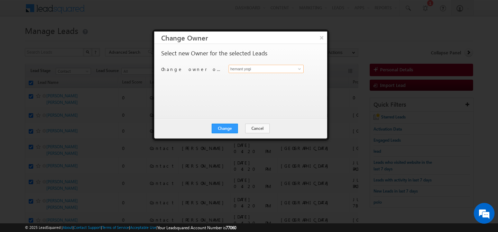
click at [284, 70] on input "hemant yogi" at bounding box center [266, 69] width 75 height 8
click at [280, 79] on link "[PERSON_NAME] [PERSON_NAME][EMAIL_ADDRESS][DOMAIN_NAME]" at bounding box center [266, 79] width 75 height 13
click at [226, 130] on button "Change" at bounding box center [225, 129] width 26 height 10
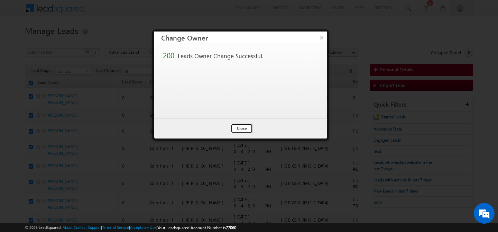
click at [241, 126] on button "Close" at bounding box center [242, 129] width 22 height 10
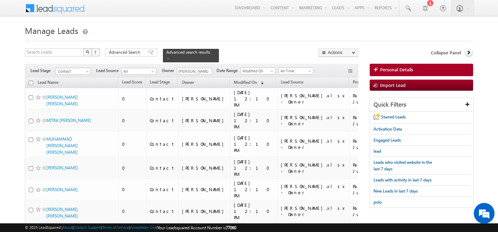
click at [31, 81] on input "checkbox" at bounding box center [31, 83] width 4 height 4
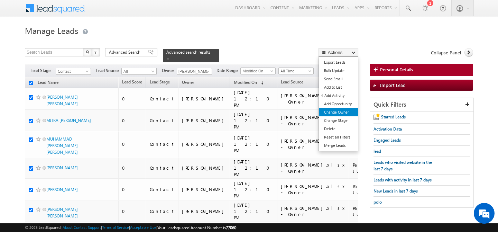
click at [344, 111] on link "Change Owner" at bounding box center [338, 112] width 39 height 8
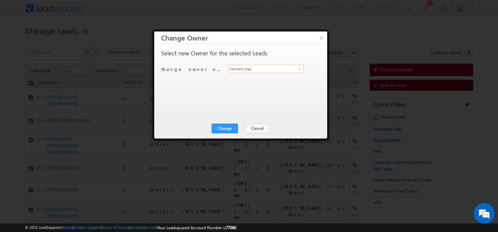
click at [282, 70] on input "hemant yogi" at bounding box center [266, 69] width 75 height 8
click at [282, 78] on link "[PERSON_NAME] [PERSON_NAME][EMAIL_ADDRESS][DOMAIN_NAME]" at bounding box center [266, 79] width 75 height 13
click at [225, 130] on button "Change" at bounding box center [225, 129] width 26 height 10
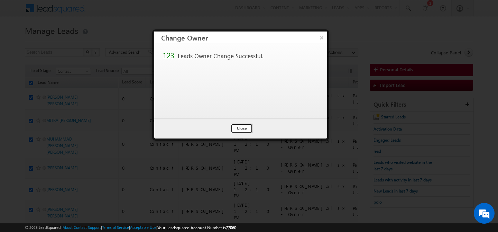
click at [237, 128] on button "Close" at bounding box center [242, 129] width 22 height 10
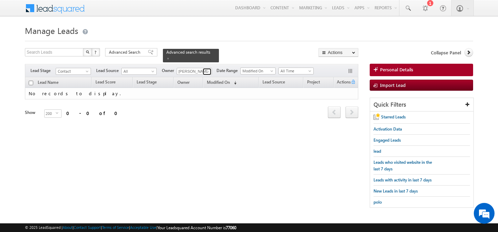
click at [209, 69] on span at bounding box center [208, 72] width 6 height 6
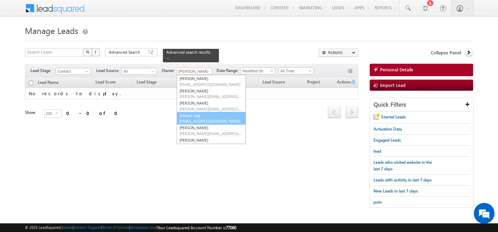
click at [205, 113] on link "hemant yogi [EMAIL_ADDRESS][DOMAIN_NAME]" at bounding box center [211, 118] width 69 height 13
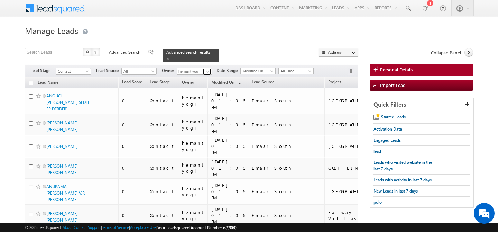
click at [208, 69] on span at bounding box center [208, 72] width 6 height 6
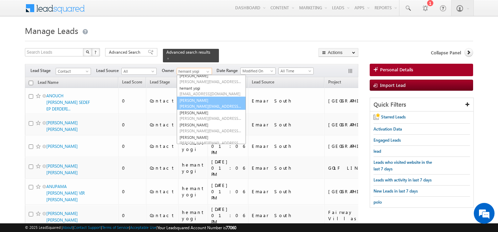
scroll to position [105, 0]
click at [201, 95] on link "[PERSON_NAME] [PERSON_NAME][EMAIL_ADDRESS][DOMAIN_NAME]" at bounding box center [211, 100] width 69 height 13
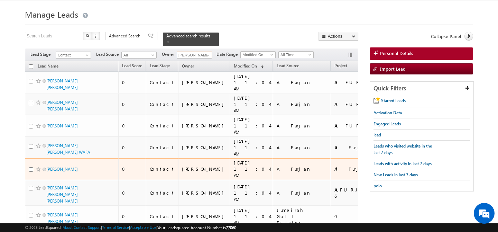
scroll to position [0, 0]
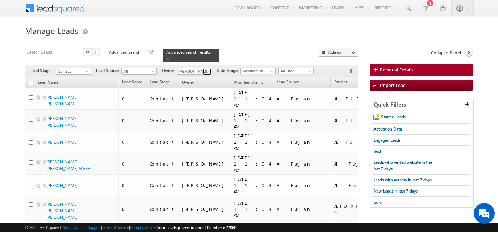
click at [207, 69] on span at bounding box center [208, 72] width 6 height 6
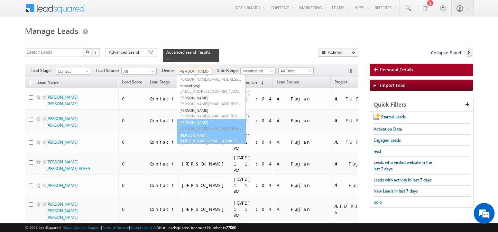
scroll to position [106, 0]
click at [204, 132] on link "[PERSON_NAME] [PERSON_NAME][EMAIL_ADDRESS][DOMAIN_NAME]" at bounding box center [211, 137] width 69 height 13
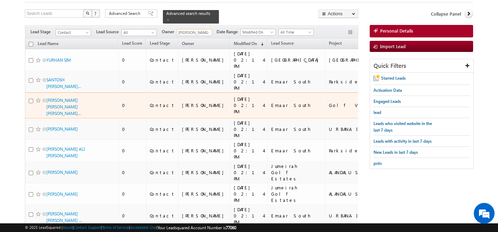
scroll to position [0, 0]
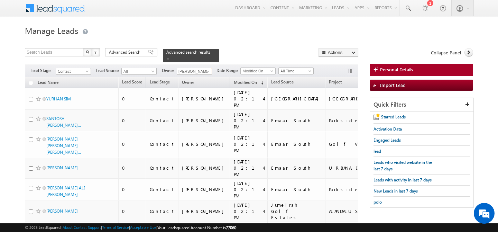
click at [33, 81] on th "Lead Name" at bounding box center [71, 82] width 93 height 11
click at [32, 81] on input "checkbox" at bounding box center [31, 83] width 4 height 4
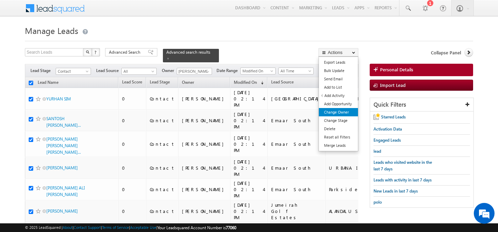
click at [339, 111] on link "Change Owner" at bounding box center [338, 112] width 39 height 8
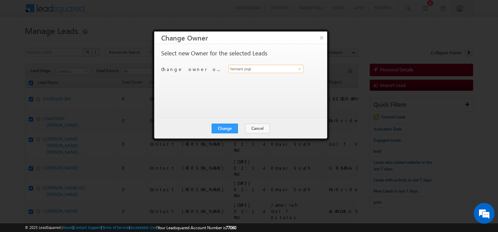
click at [289, 68] on input "hemant yogi" at bounding box center [266, 69] width 75 height 8
click at [253, 78] on link "[PERSON_NAME] [PERSON_NAME][EMAIL_ADDRESS][PERSON_NAME][DOMAIN_NAME]" at bounding box center [266, 79] width 75 height 13
click at [223, 130] on button "Change" at bounding box center [225, 129] width 26 height 10
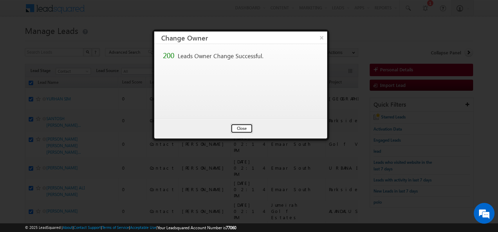
click at [235, 128] on button "Close" at bounding box center [242, 129] width 22 height 10
